Goal: Check status: Check status

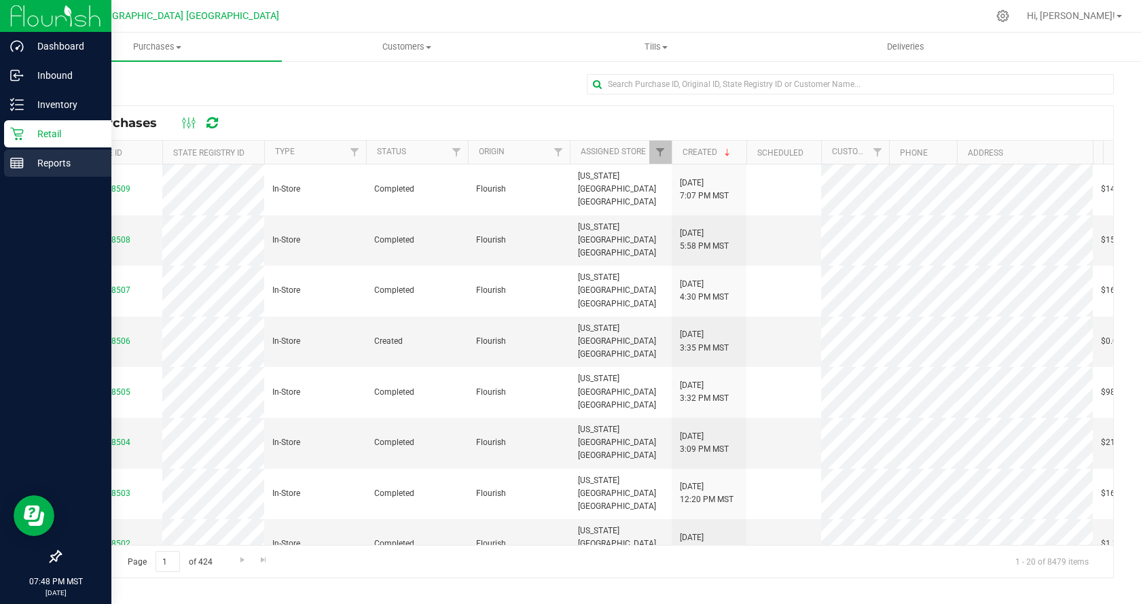
click at [10, 166] on icon at bounding box center [17, 163] width 14 height 14
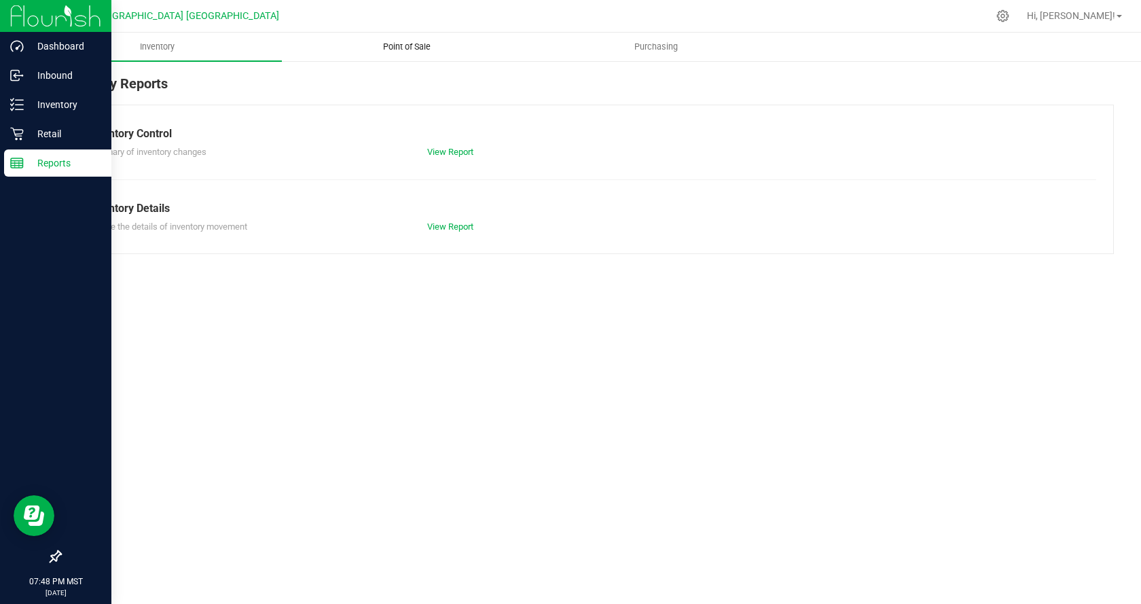
click at [432, 39] on uib-tab-heading "Point of Sale" at bounding box center [406, 46] width 248 height 27
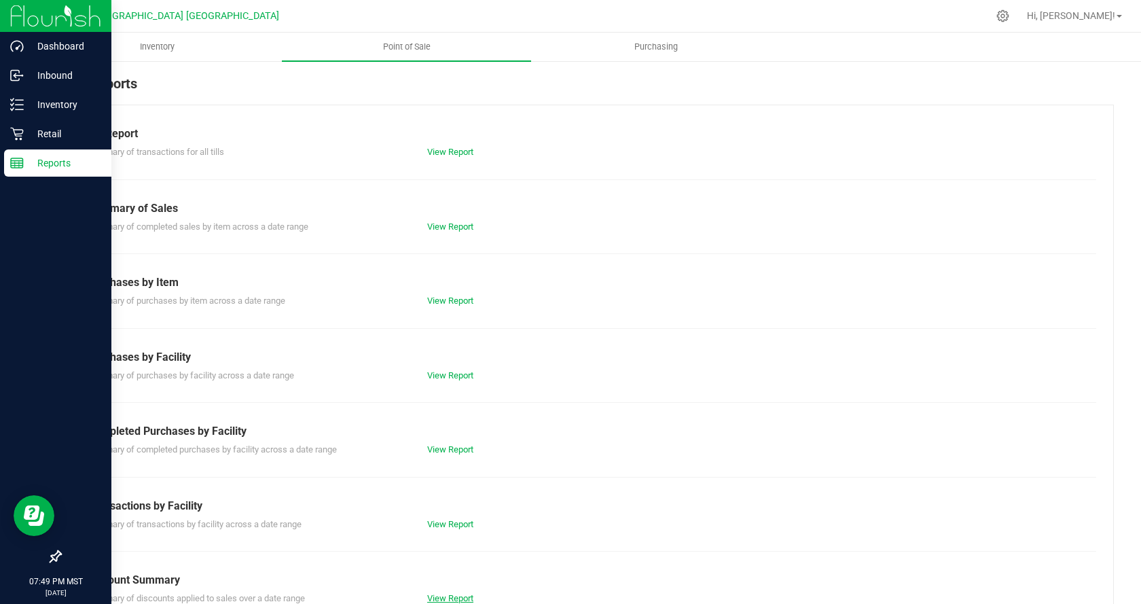
click at [464, 601] on link "View Report" at bounding box center [450, 598] width 46 height 10
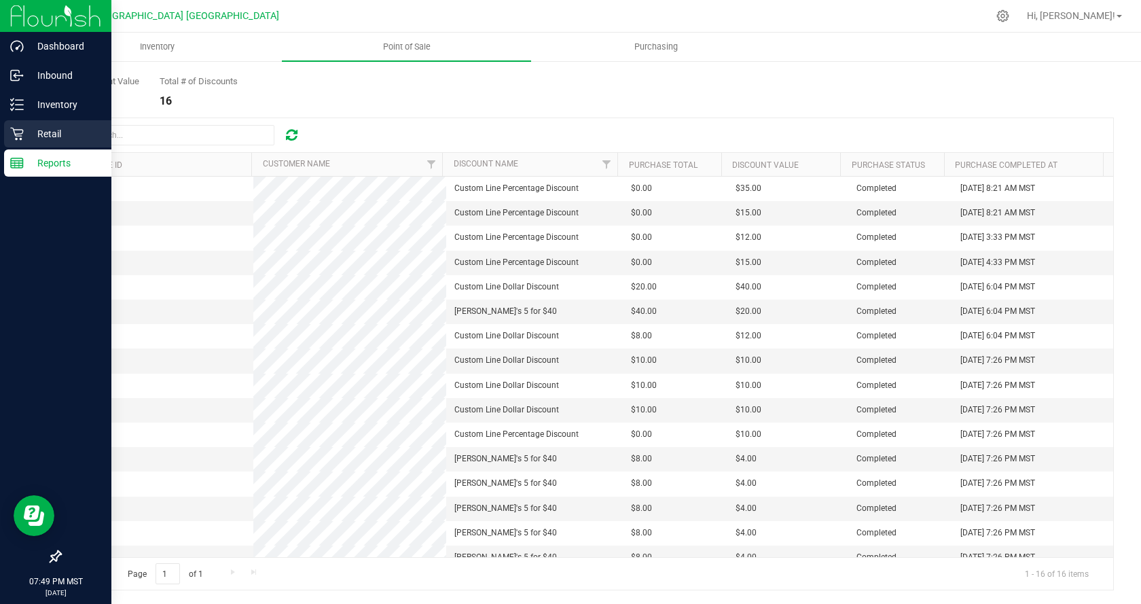
click at [5, 138] on div "Retail" at bounding box center [57, 133] width 107 height 27
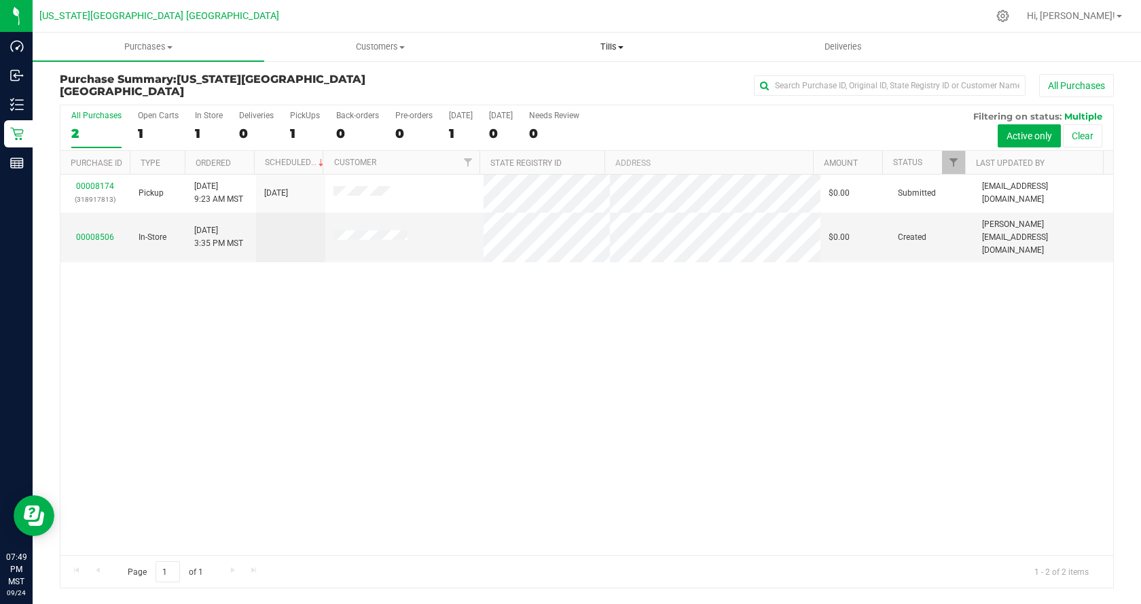
click at [626, 50] on span "Tills" at bounding box center [611, 47] width 230 height 12
click at [579, 88] on span "Manage tills" at bounding box center [542, 82] width 92 height 12
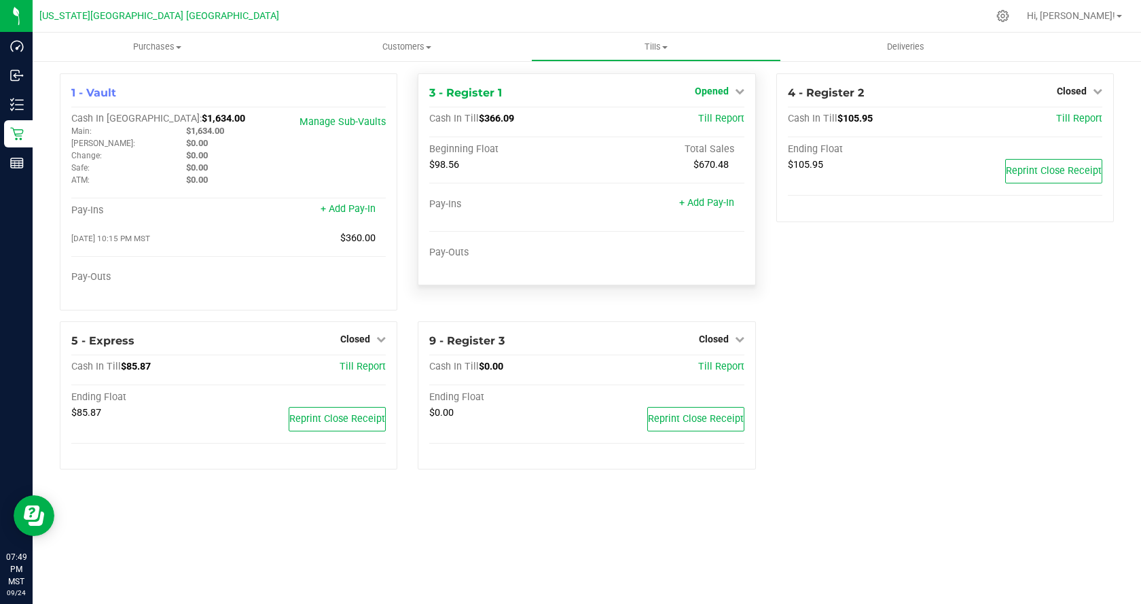
click at [724, 88] on span "Opened" at bounding box center [711, 91] width 34 height 11
click at [654, 48] on span "Tills" at bounding box center [656, 47] width 248 height 12
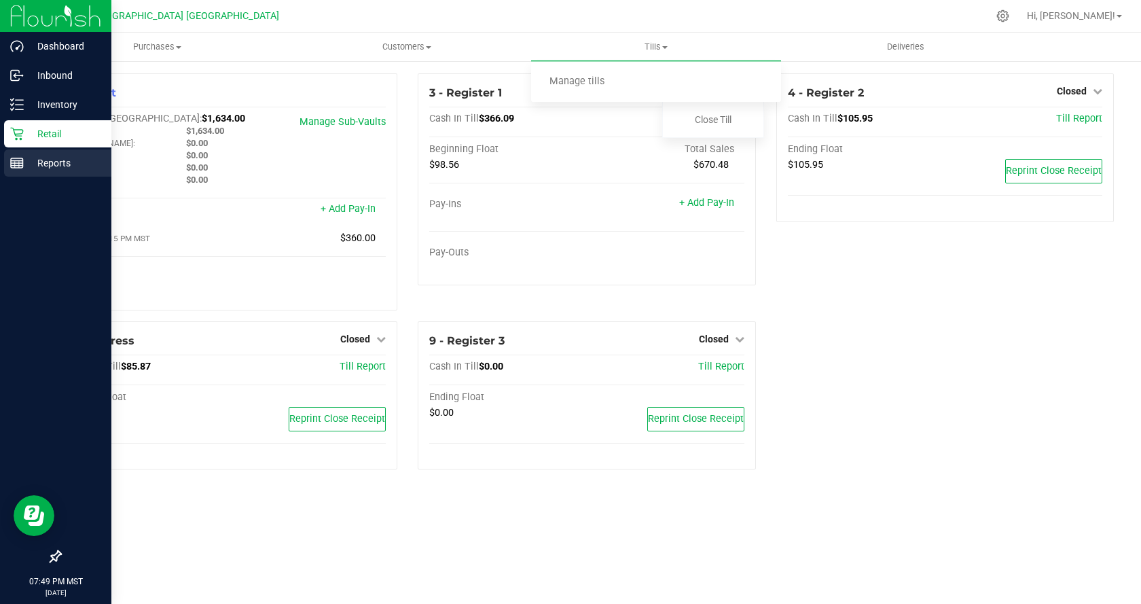
click at [10, 168] on icon at bounding box center [17, 163] width 14 height 14
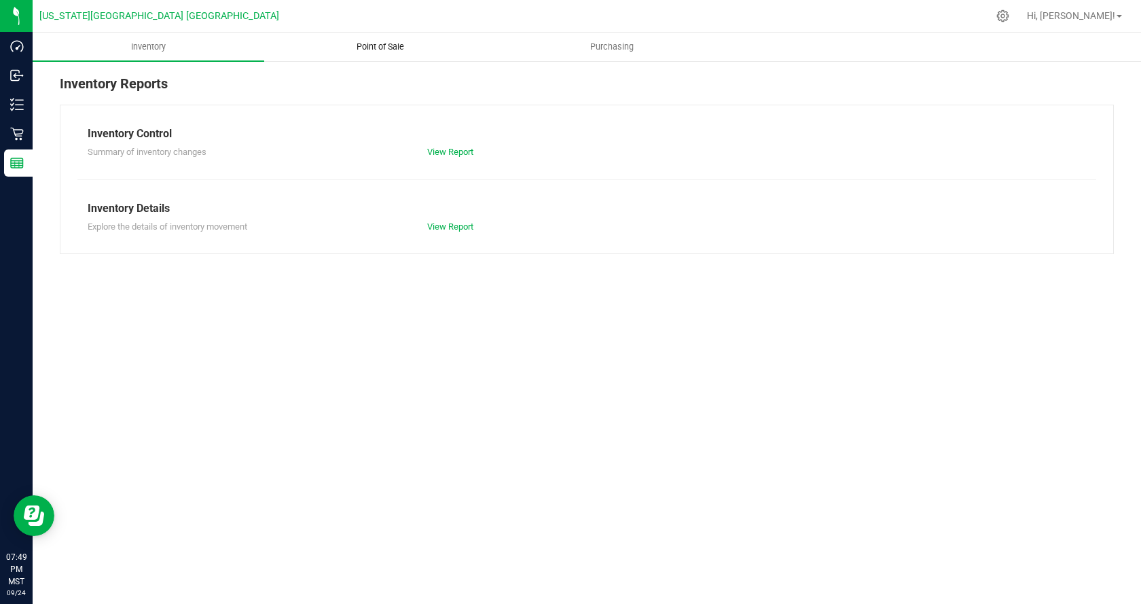
click at [382, 54] on uib-tab-heading "Point of Sale" at bounding box center [380, 46] width 230 height 27
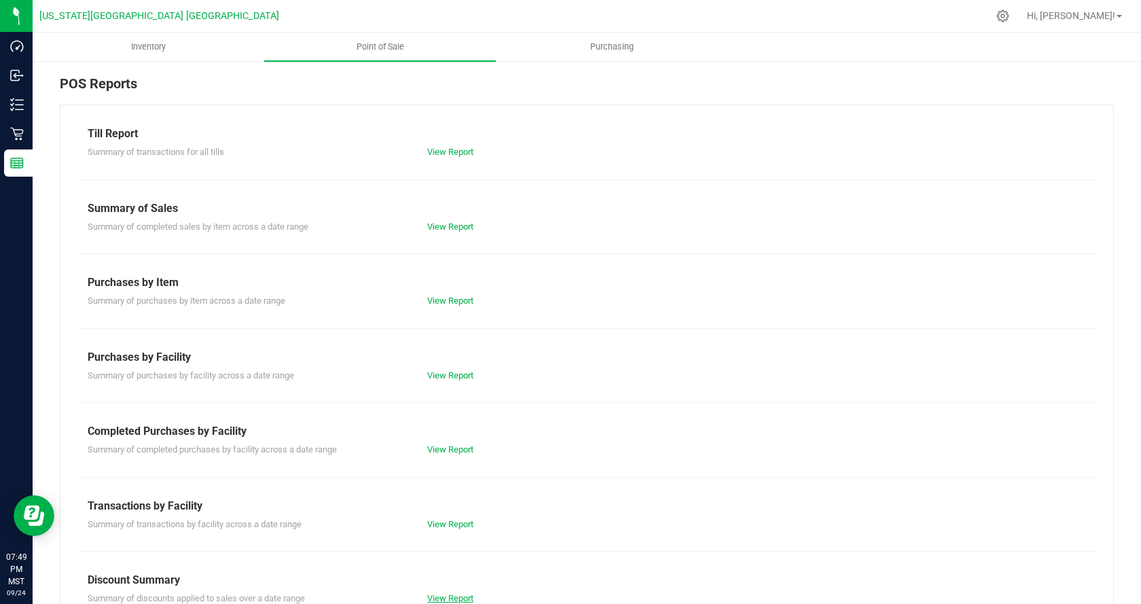
click at [441, 595] on link "View Report" at bounding box center [450, 598] width 46 height 10
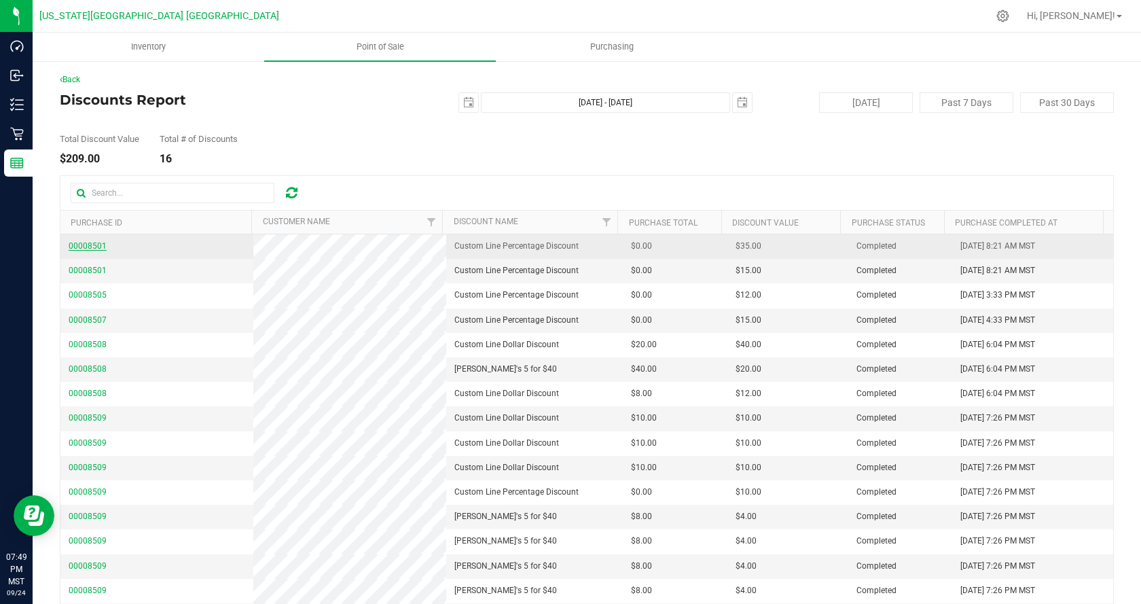
click at [81, 243] on span "00008501" at bounding box center [88, 246] width 38 height 10
